Goal: Contribute content: Contribute content

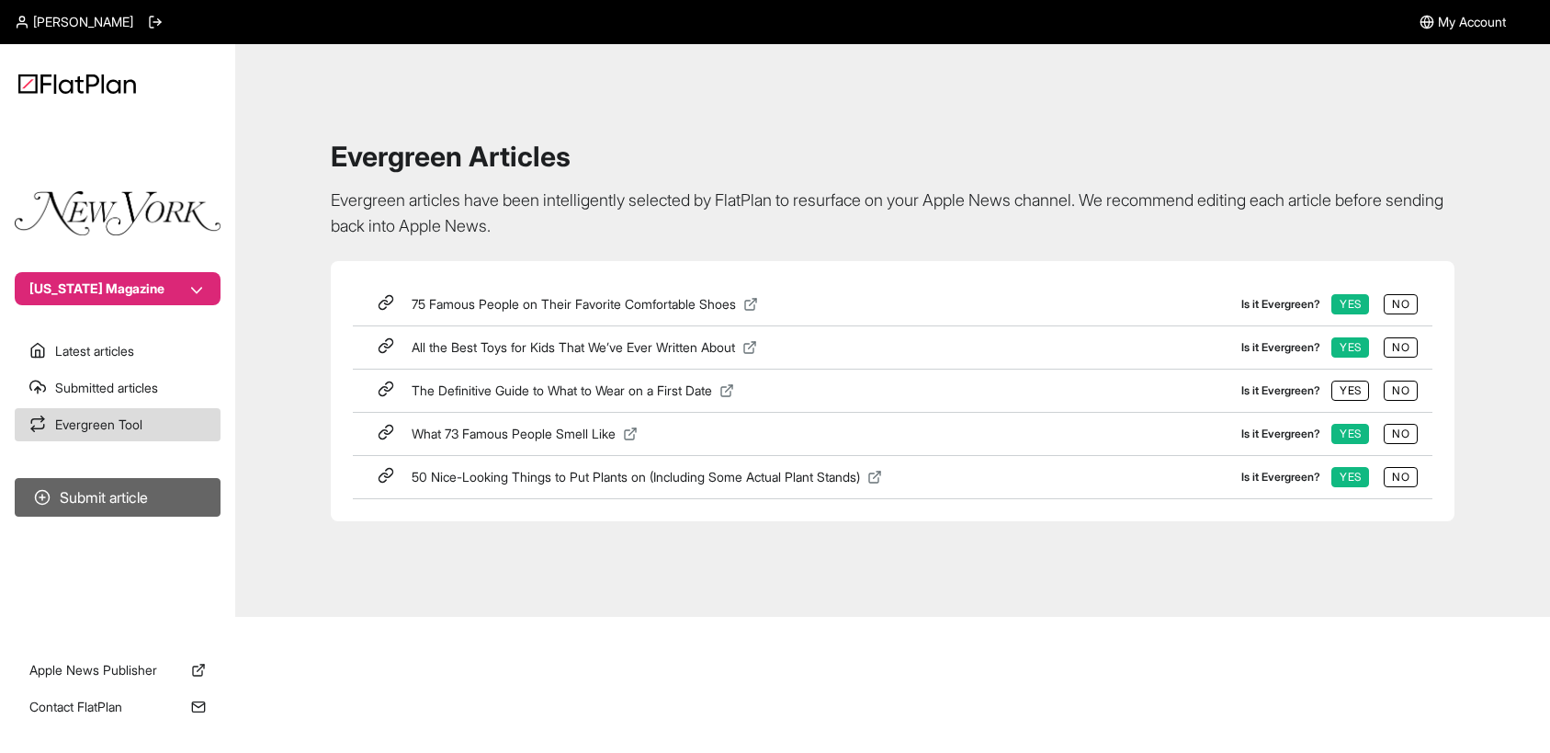
click at [87, 500] on button "Submit article" at bounding box center [118, 497] width 206 height 39
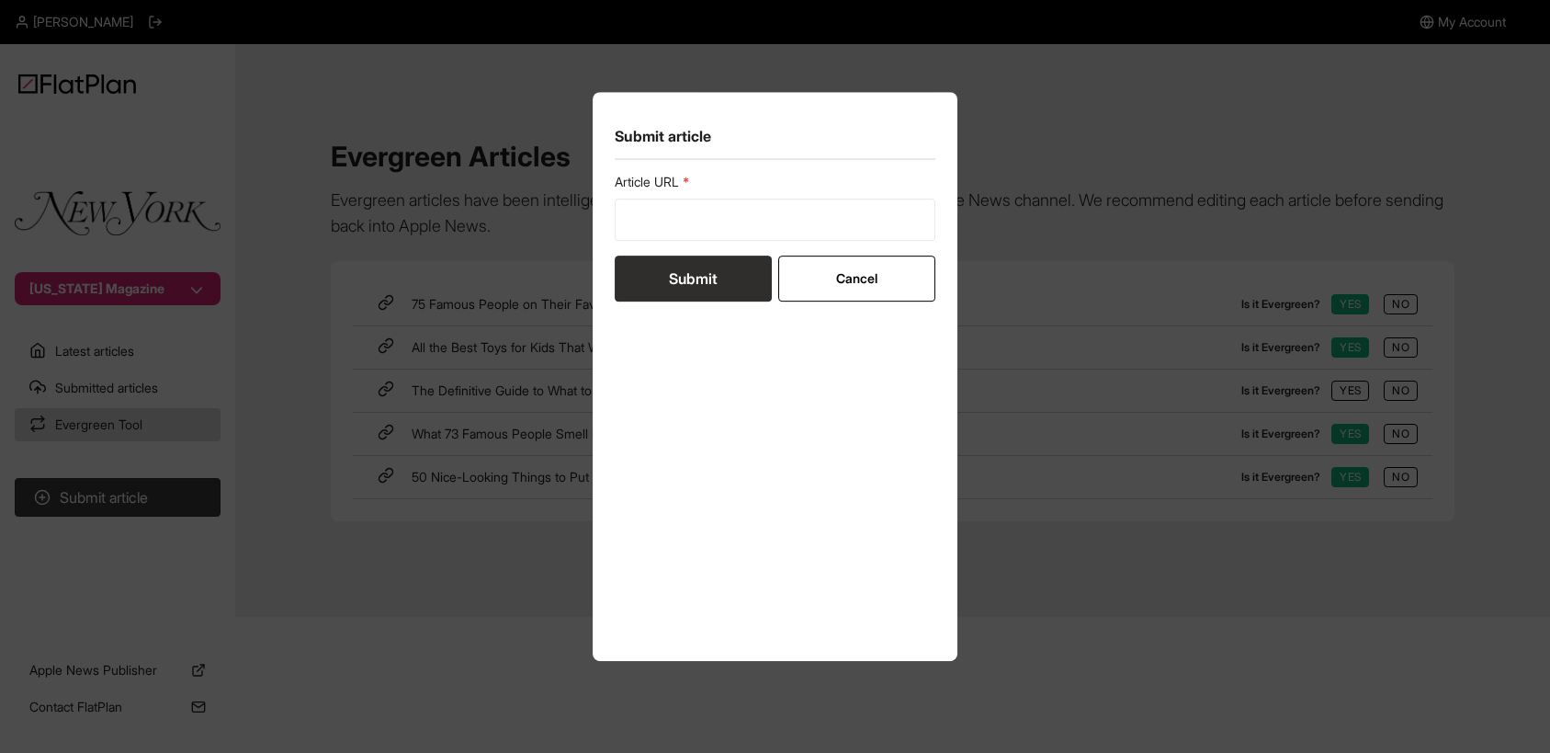
click at [725, 186] on label "Article URL" at bounding box center [776, 182] width 322 height 18
click at [634, 239] on input "url" at bounding box center [776, 220] width 322 height 42
paste input "[URL][DOMAIN_NAME]"
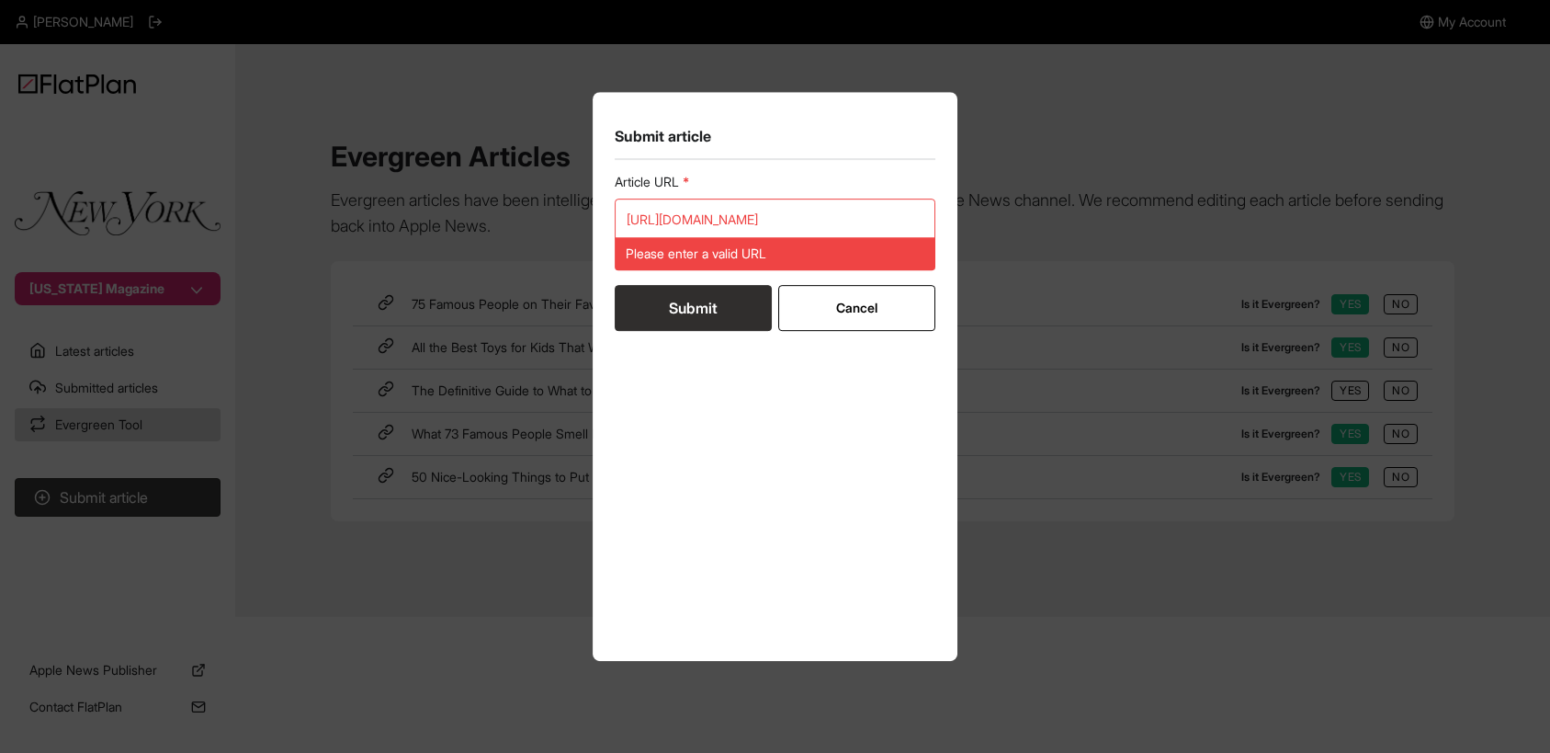
click at [700, 279] on form "Article URL [URL][DOMAIN_NAME] Please enter a valid URL Submit Cancel" at bounding box center [776, 252] width 322 height 158
click at [746, 211] on input "[URL][DOMAIN_NAME]" at bounding box center [776, 220] width 322 height 42
click at [878, 218] on input "[URL][DOMAIN_NAME]" at bounding box center [776, 220] width 322 height 42
click at [875, 221] on input "[URL][DOMAIN_NAME]" at bounding box center [776, 220] width 322 height 42
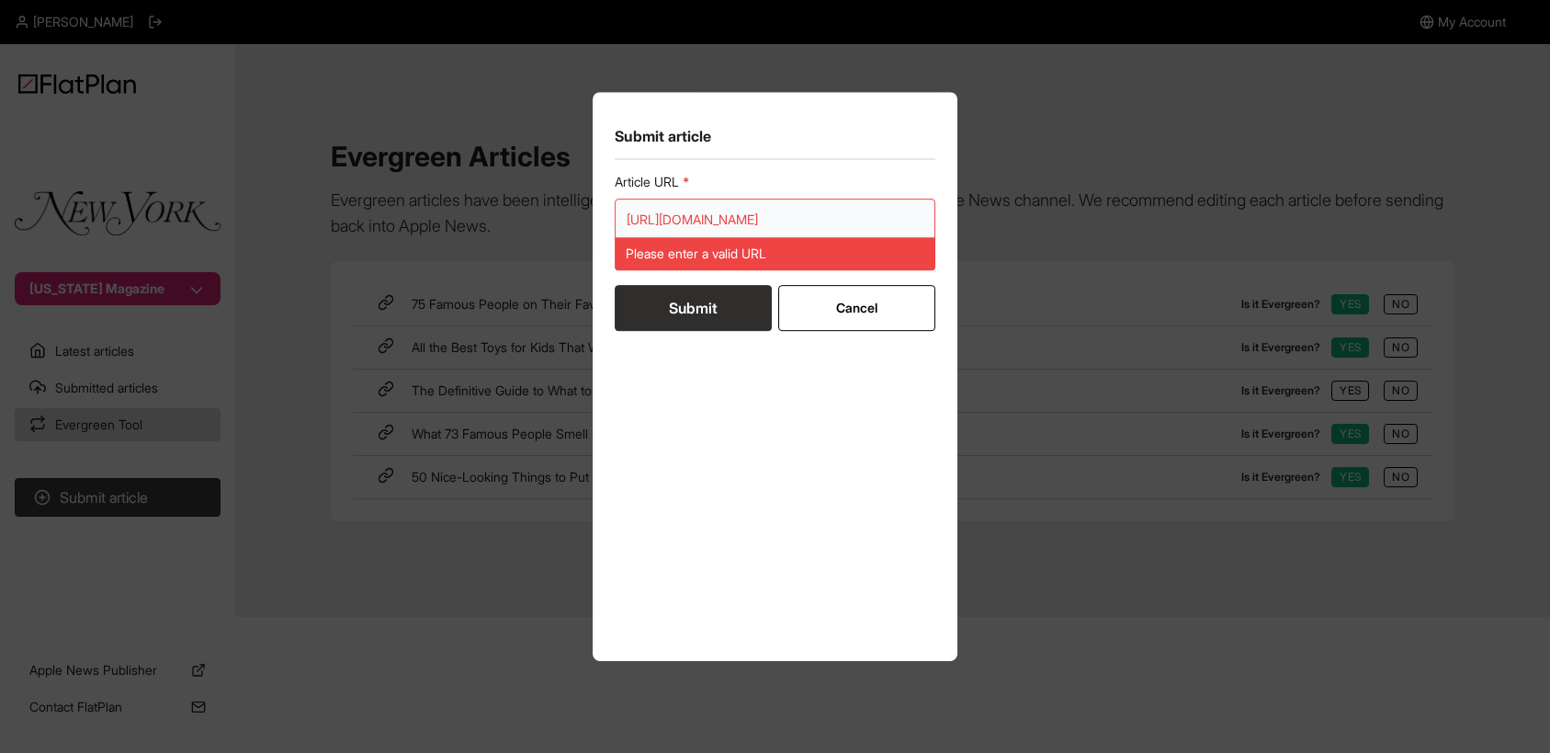
scroll to position [0, 69]
click at [865, 199] on input "[URL][DOMAIN_NAME]" at bounding box center [776, 220] width 322 height 42
click at [745, 374] on div "Article URL [URL][DOMAIN_NAME] Please enter a valid URL Submit Cancel" at bounding box center [776, 406] width 322 height 467
click at [721, 318] on button "Submit" at bounding box center [693, 308] width 157 height 46
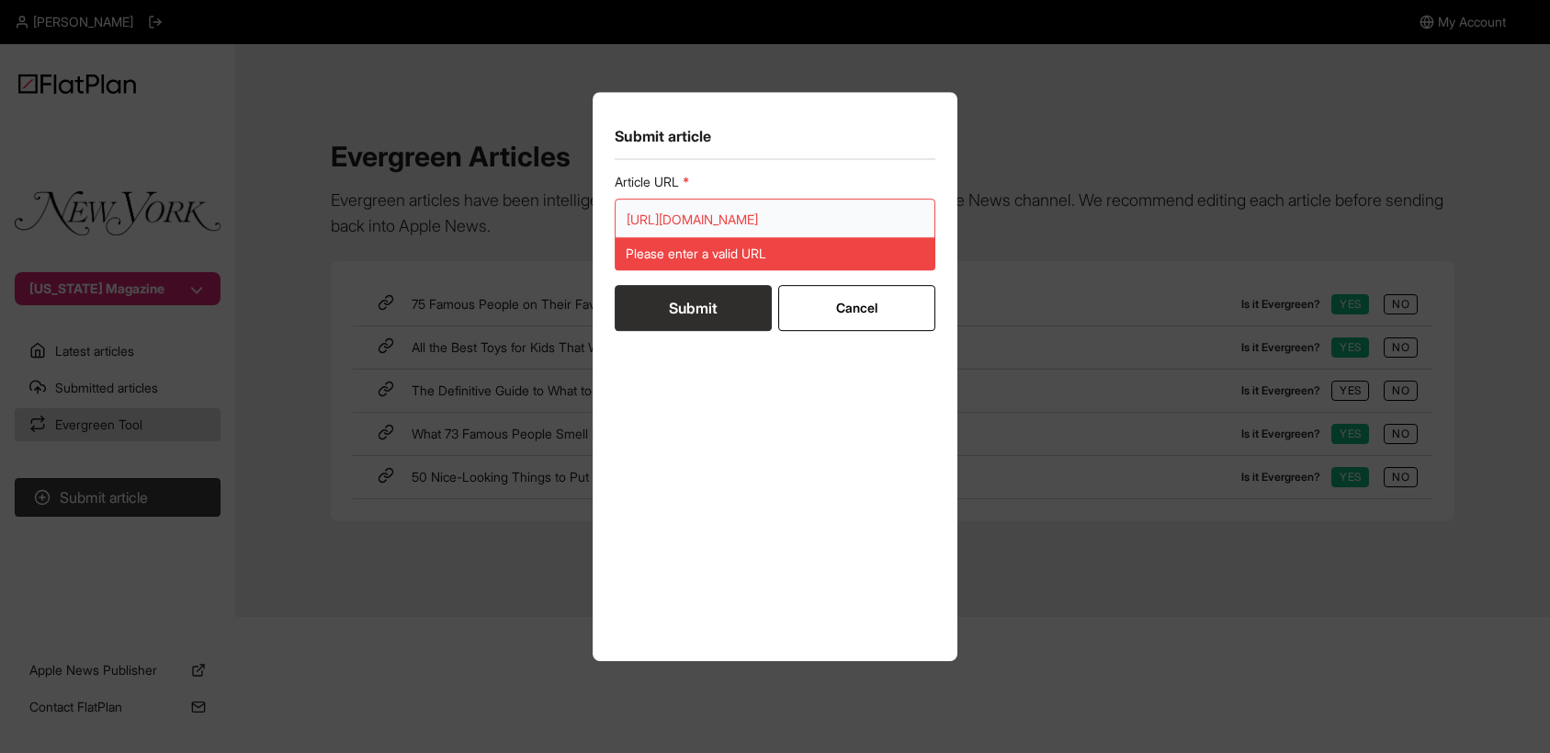
click at [709, 217] on input "[URL][DOMAIN_NAME]" at bounding box center [776, 220] width 322 height 42
click at [643, 219] on input "[URL][DOMAIN_NAME]" at bounding box center [776, 220] width 322 height 42
click at [650, 219] on input "[URL][DOMAIN_NAME]" at bounding box center [776, 220] width 322 height 42
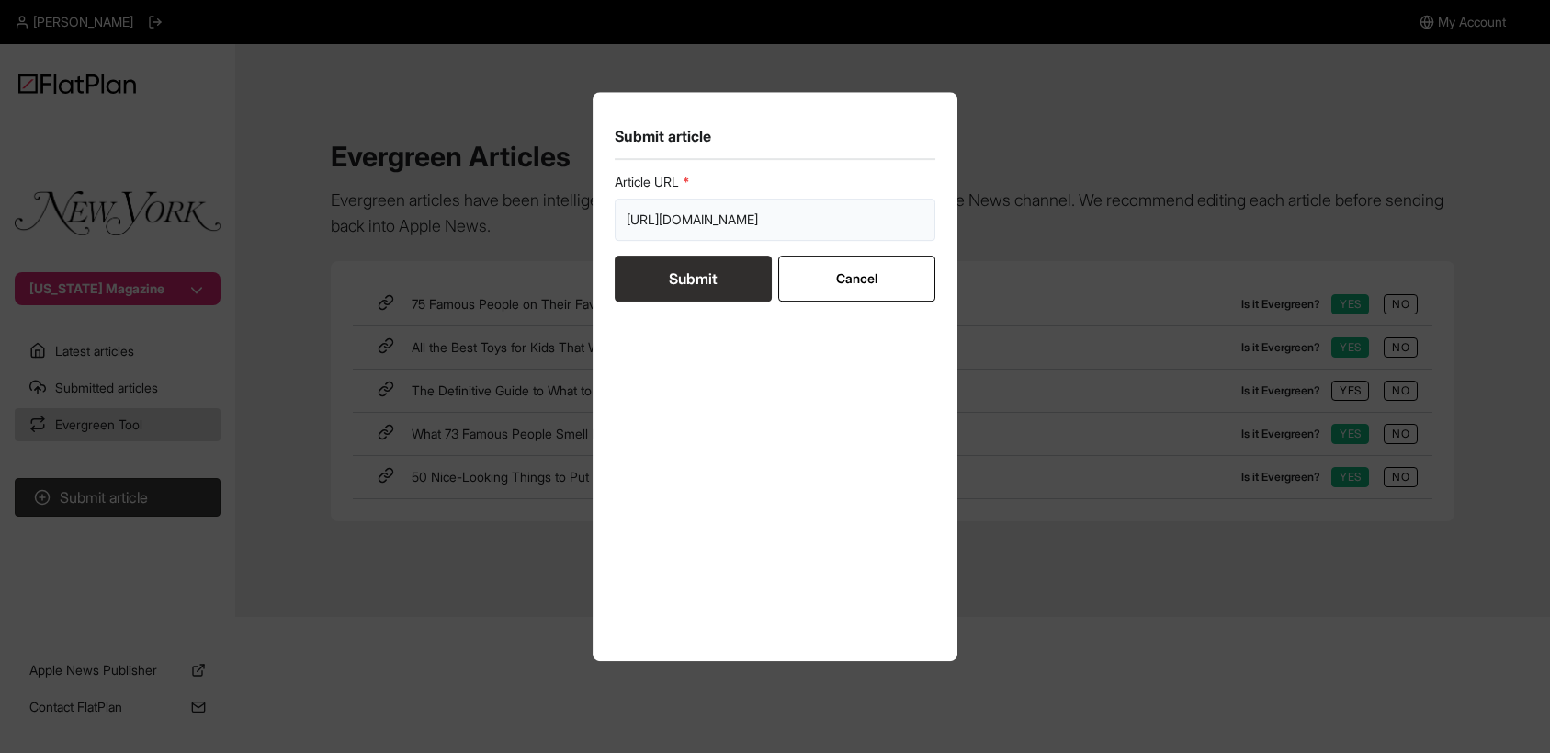
type input "[URL][DOMAIN_NAME]"
click at [699, 276] on button "Submit" at bounding box center [693, 278] width 157 height 46
